Goal: Information Seeking & Learning: Learn about a topic

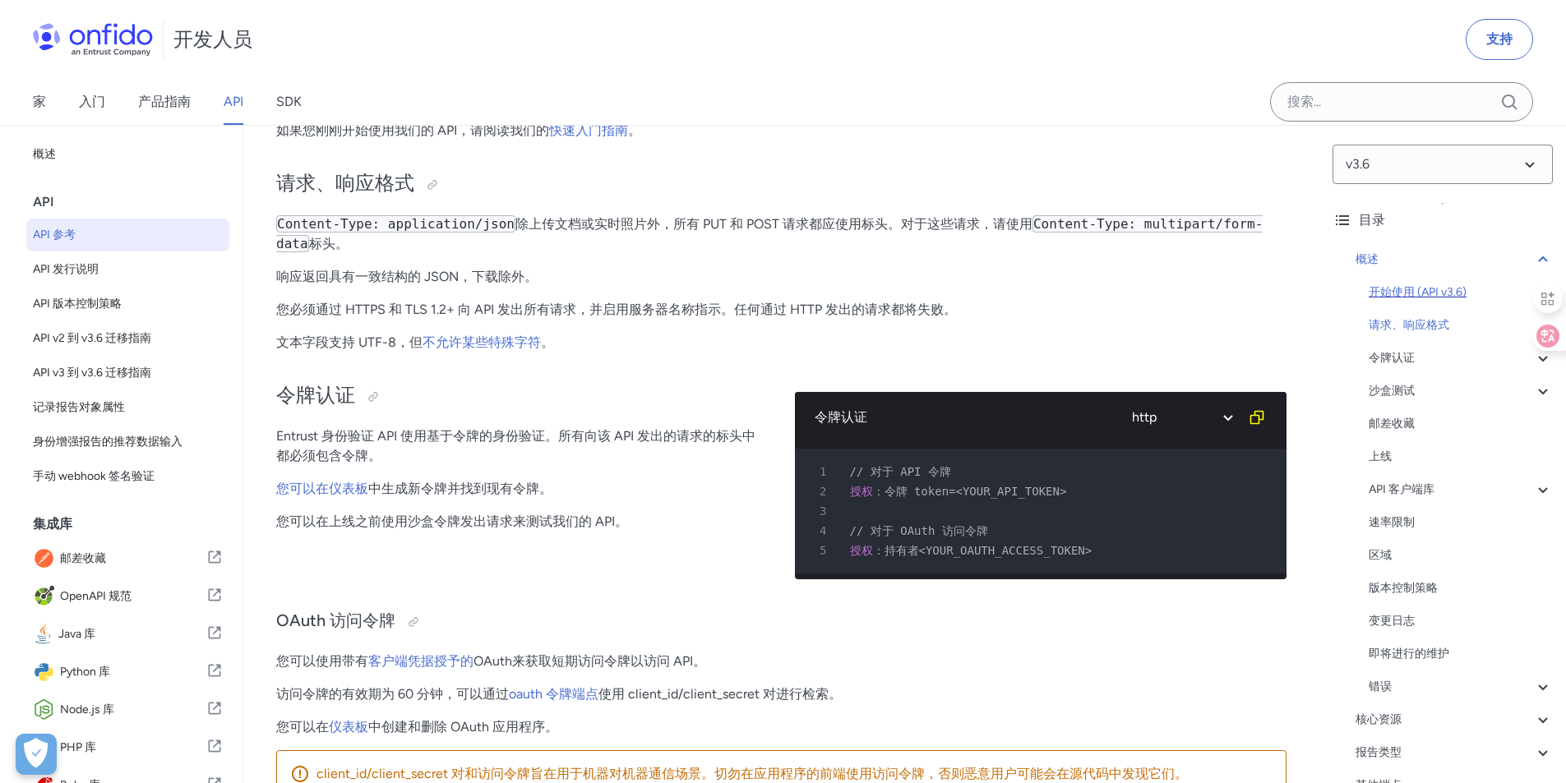
click at [1398, 298] on font "开始使用 (API v3.6)" at bounding box center [1418, 292] width 98 height 14
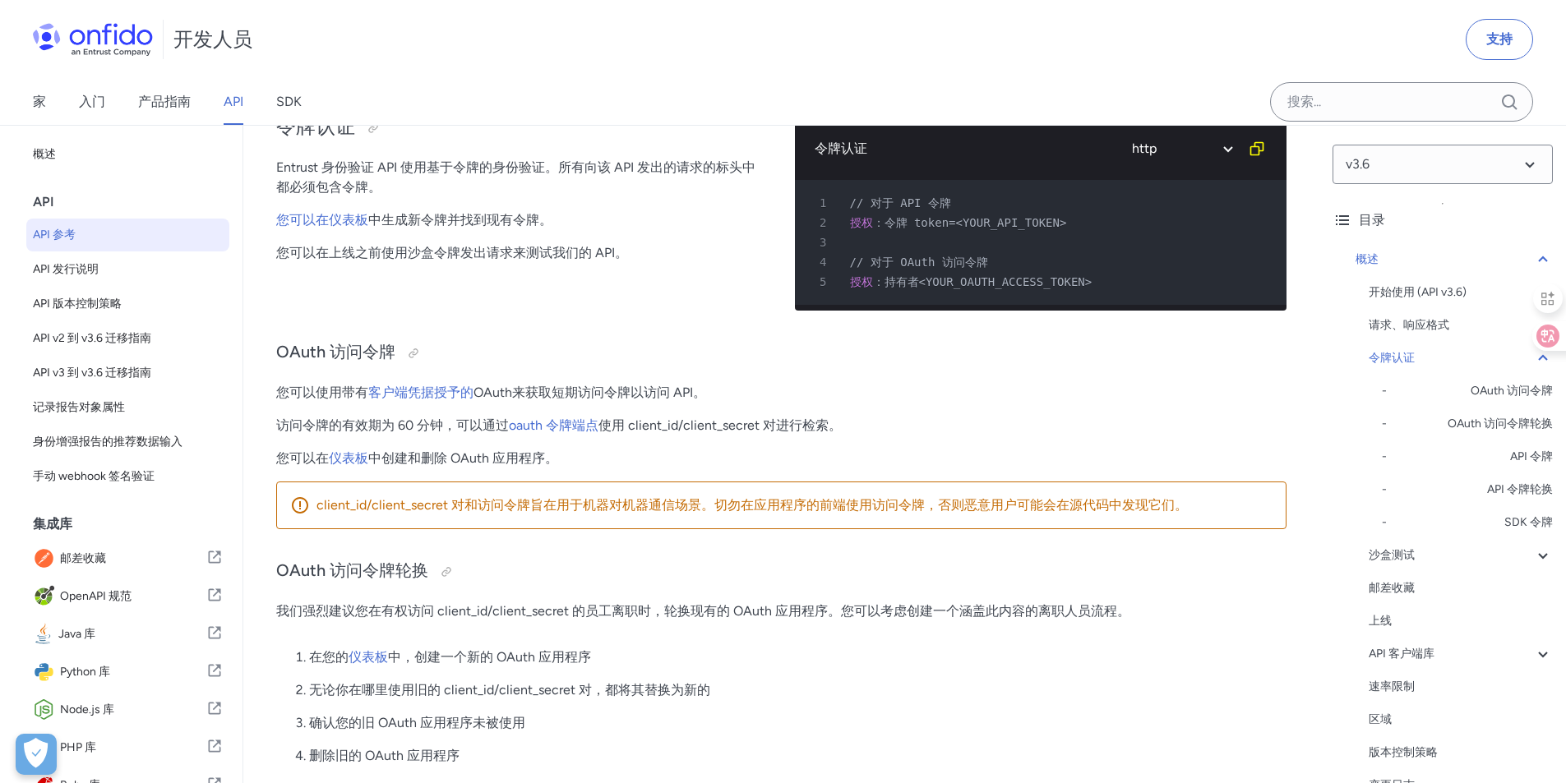
scroll to position [433, 0]
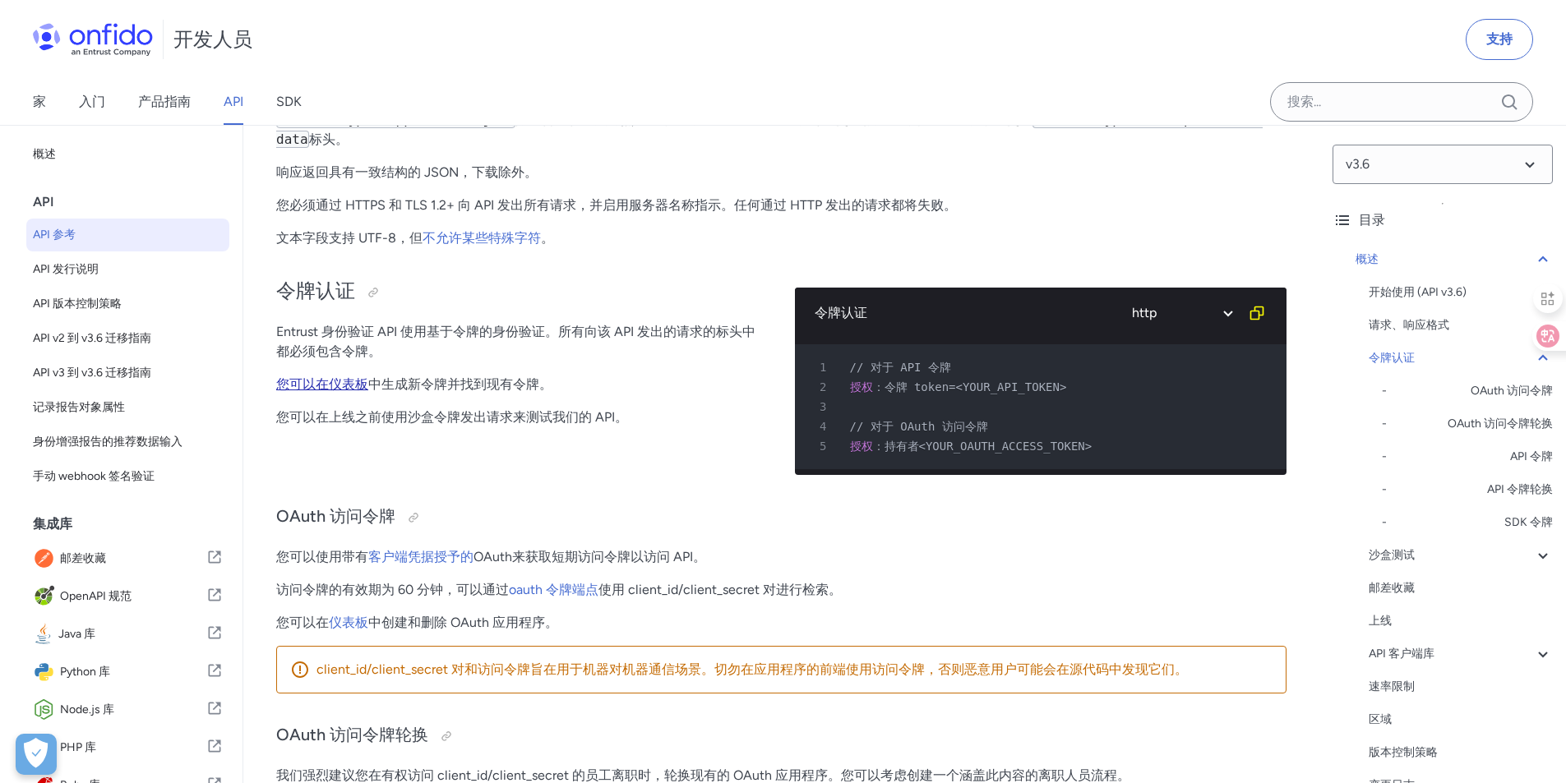
click at [316, 376] on font "您可以在仪表板" at bounding box center [322, 384] width 92 height 16
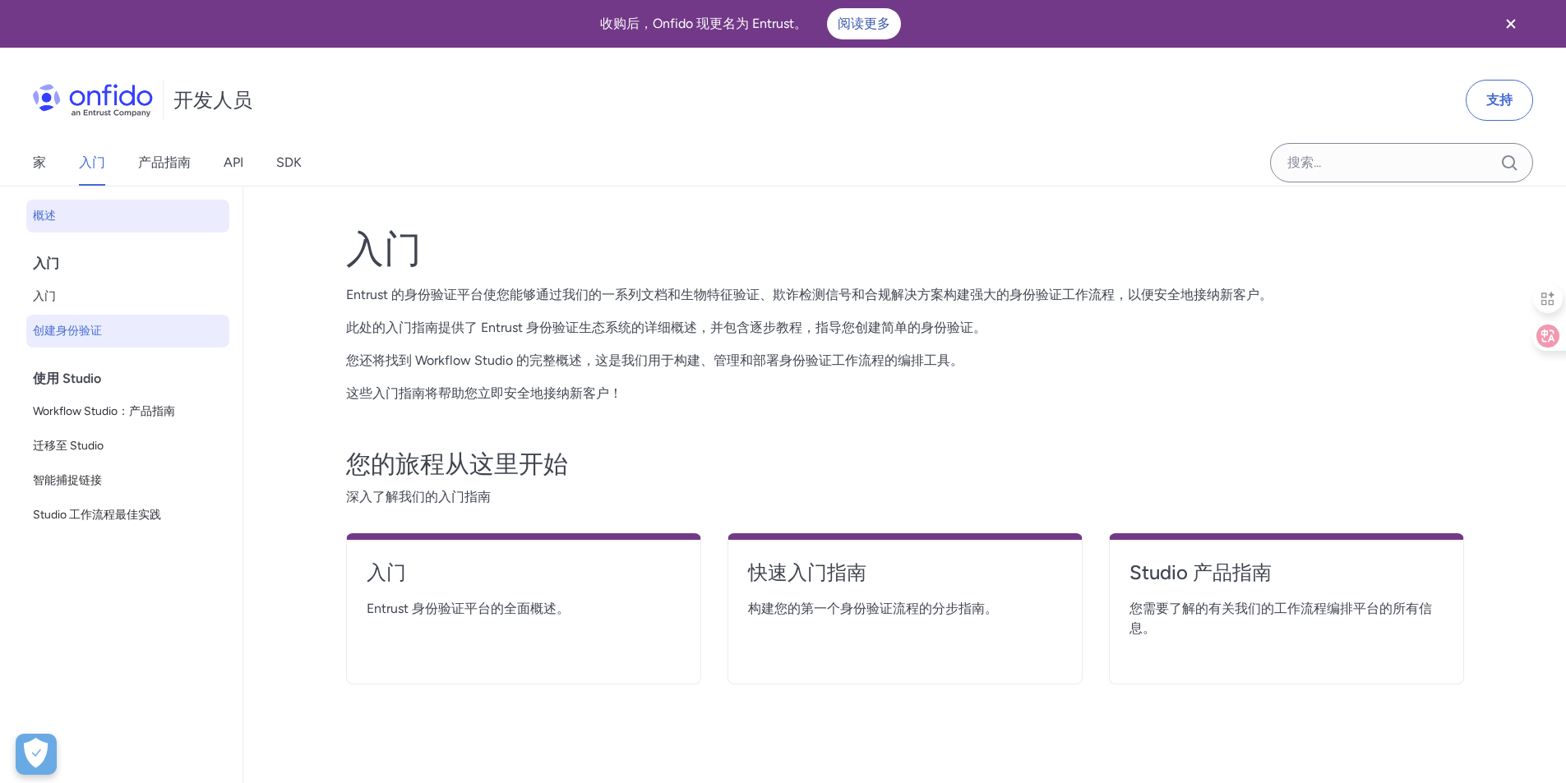
click at [61, 321] on link "创建身份验证" at bounding box center [127, 331] width 203 height 33
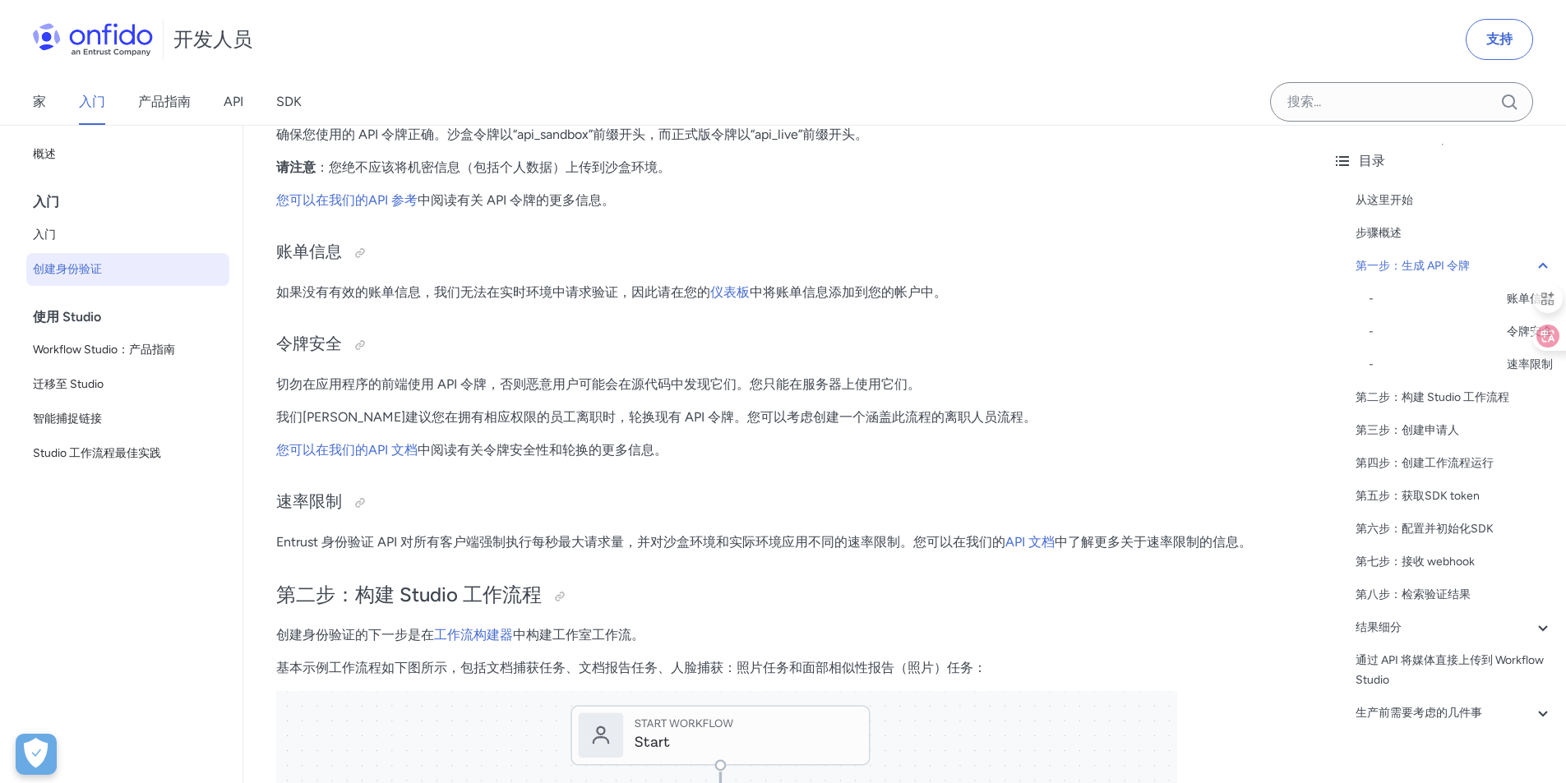
scroll to position [1397, 0]
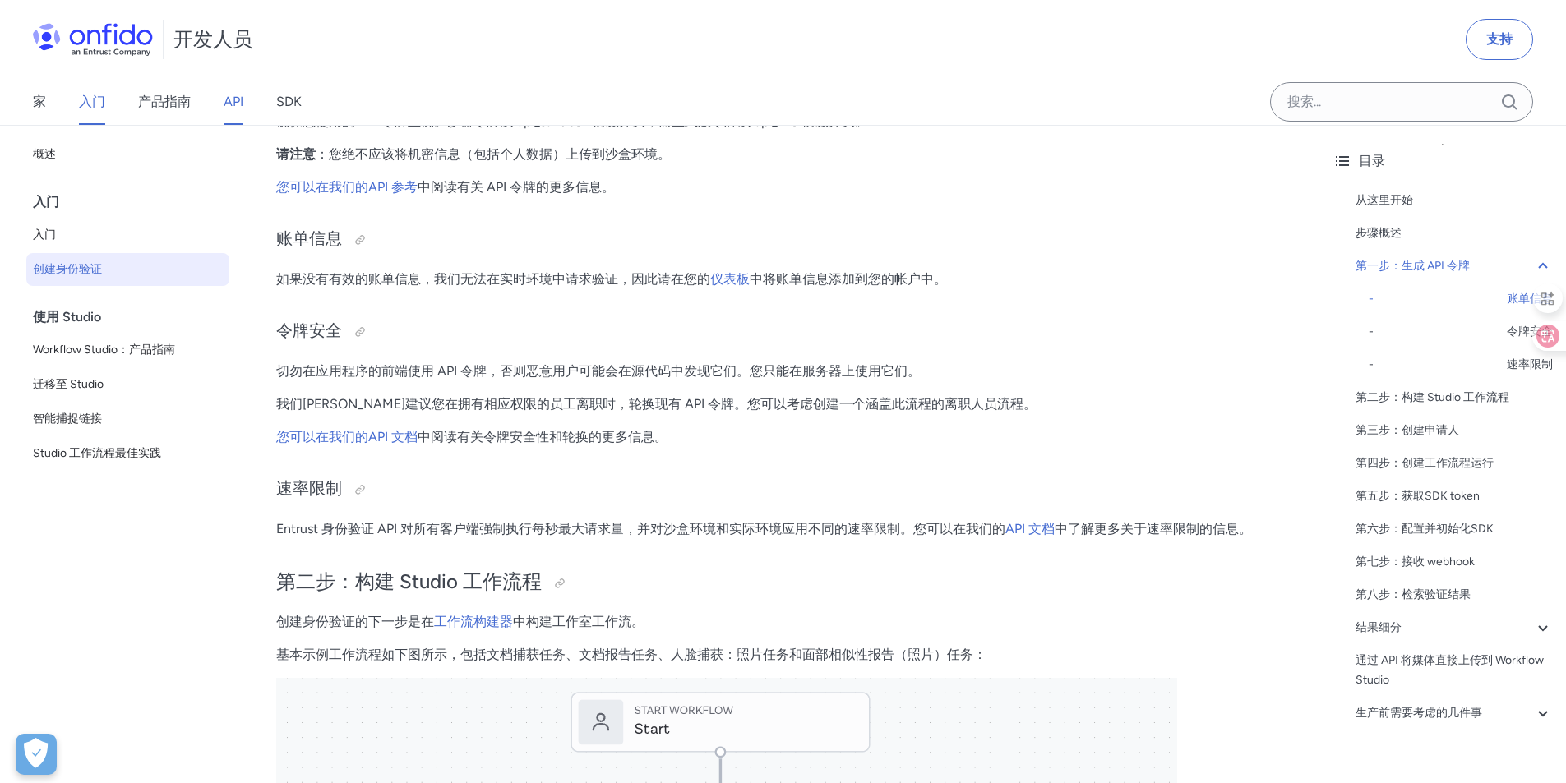
click at [241, 103] on font "API" at bounding box center [234, 102] width 20 height 16
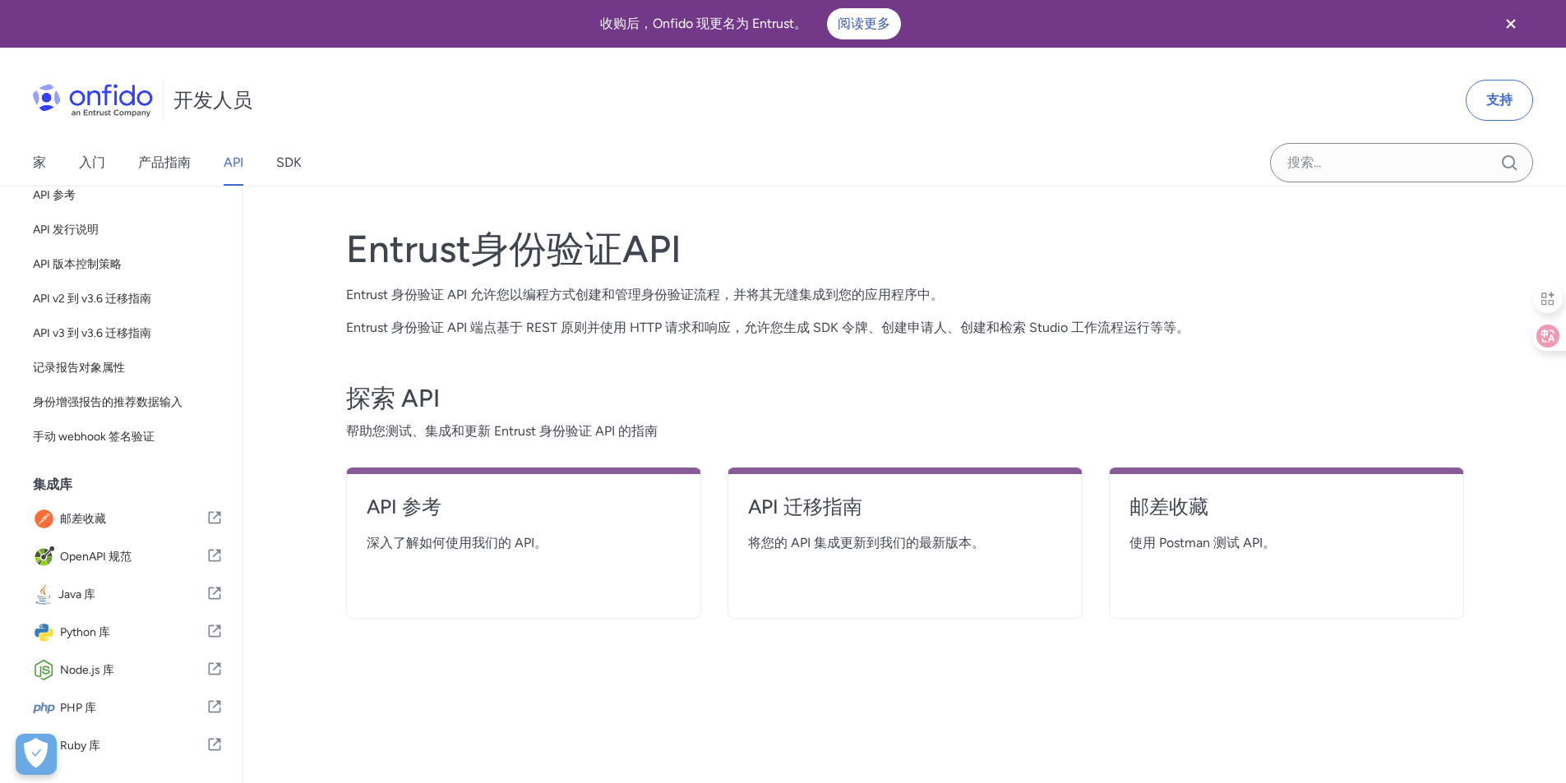
click at [308, 163] on div "家 入门 产品指南 API SDK" at bounding box center [183, 163] width 367 height 46
click at [302, 167] on font "SDK" at bounding box center [288, 163] width 25 height 16
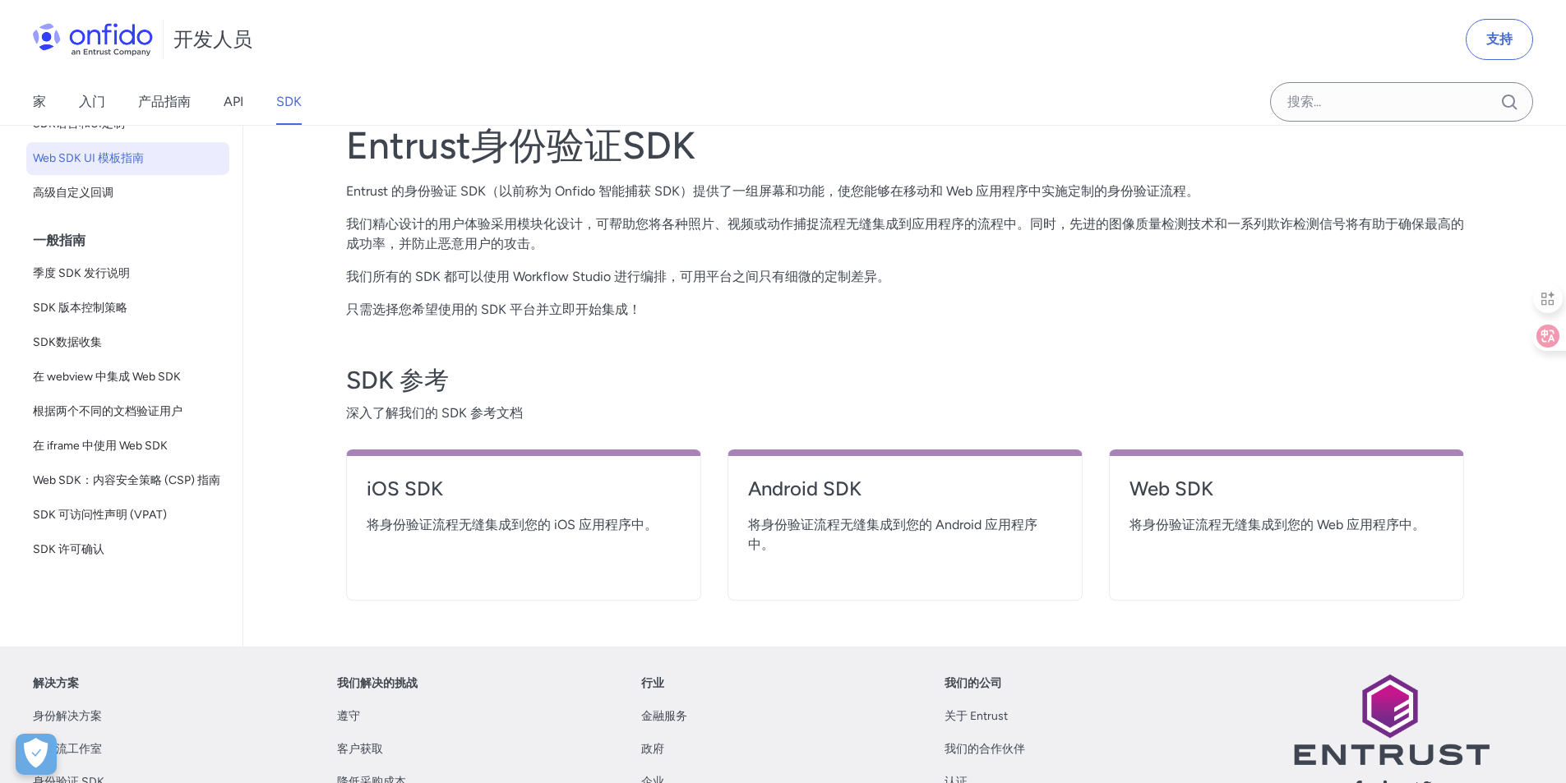
scroll to position [348, 0]
click at [155, 102] on font "产品指南" at bounding box center [164, 102] width 53 height 16
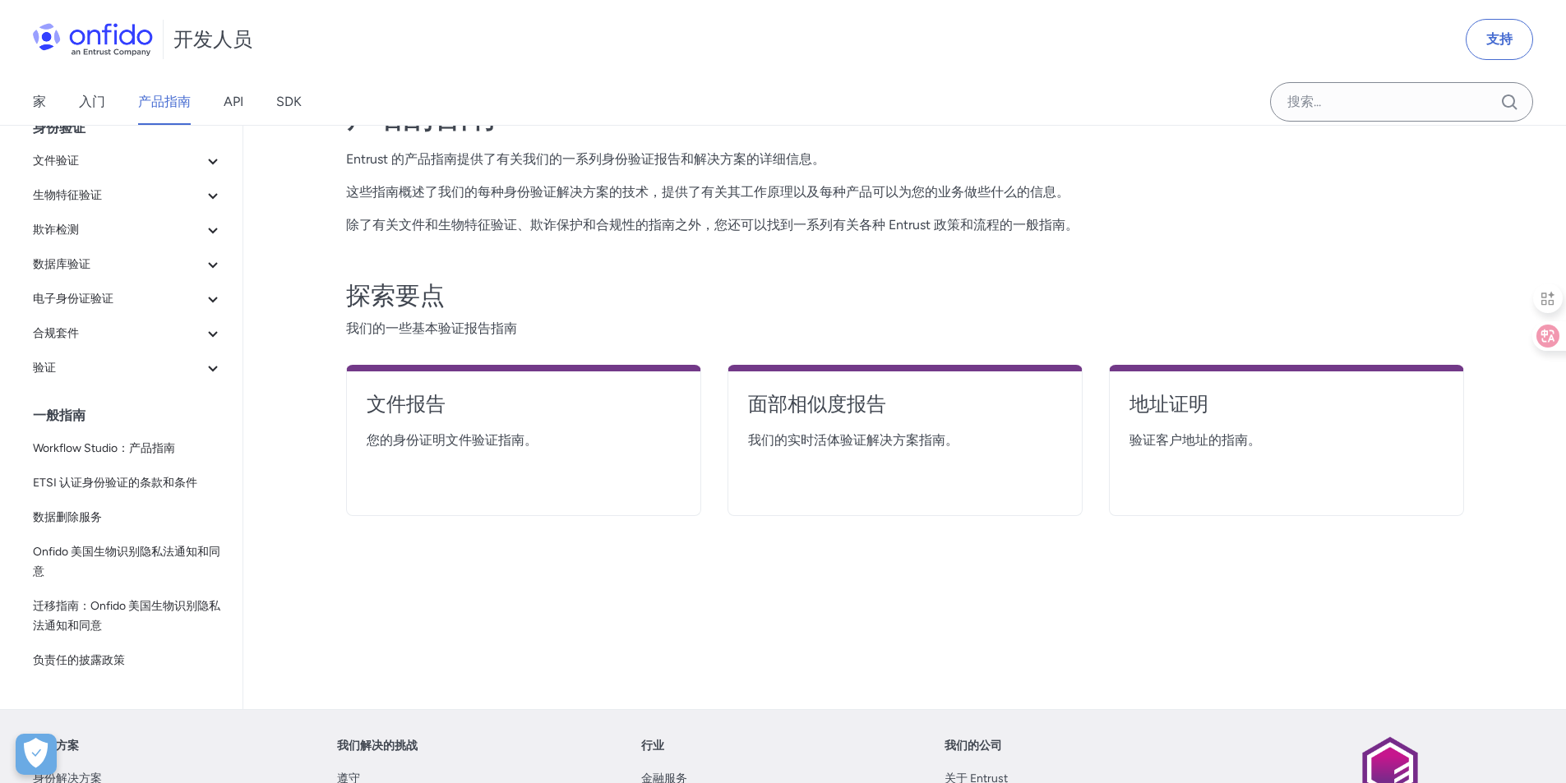
scroll to position [164, 0]
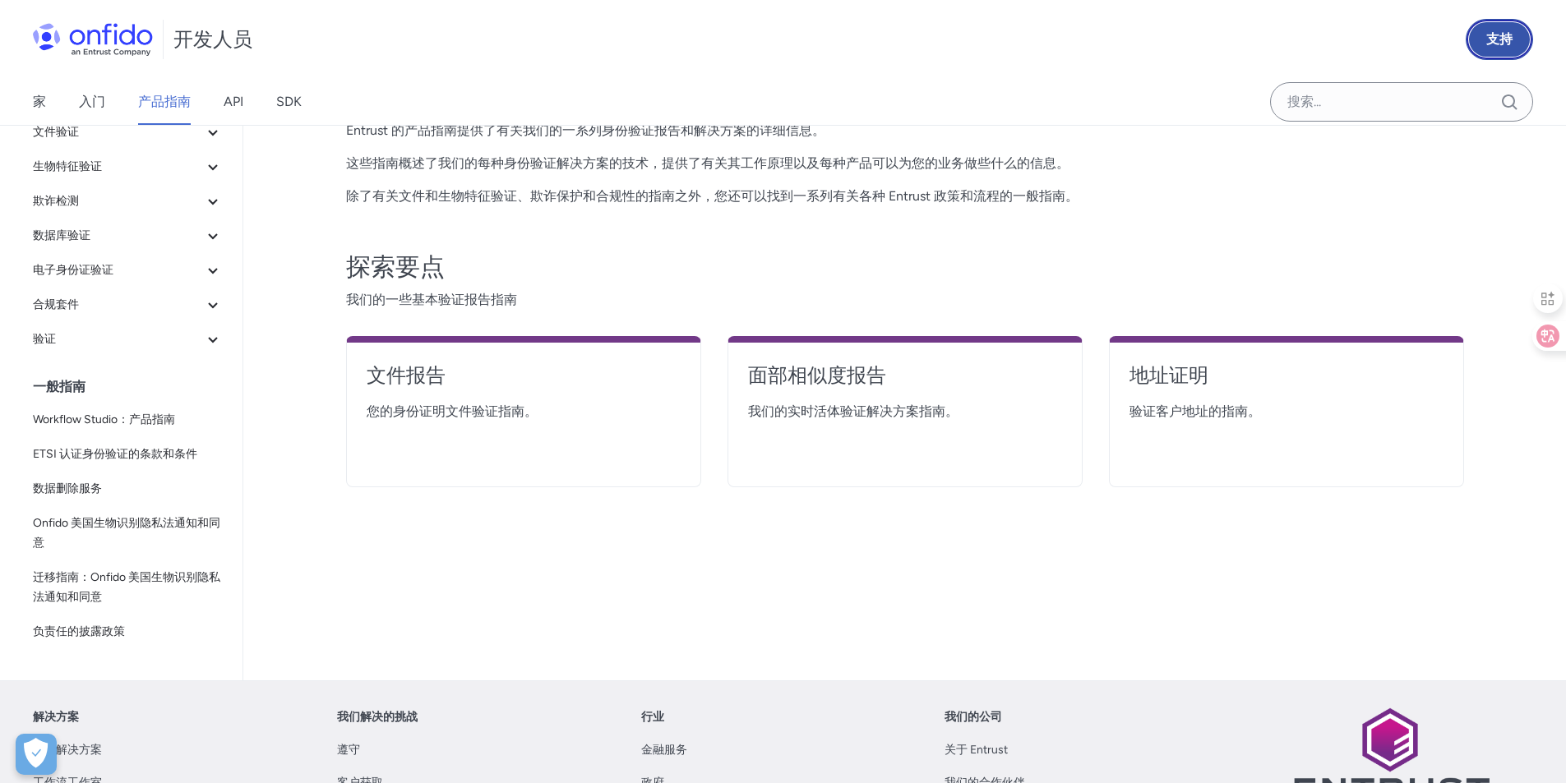
click at [1496, 44] on font "支持" at bounding box center [1499, 39] width 26 height 16
